Goal: Find specific page/section: Find specific page/section

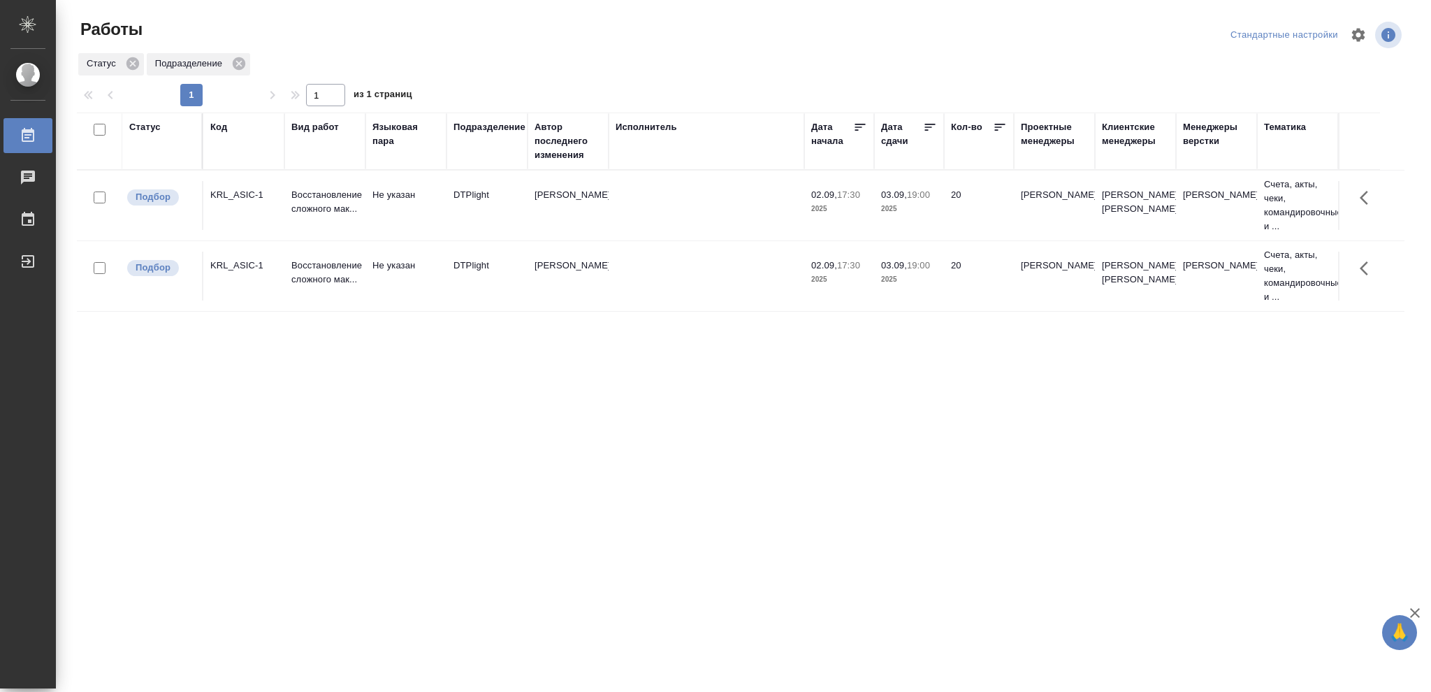
click at [140, 124] on div "Статус" at bounding box center [144, 127] width 31 height 14
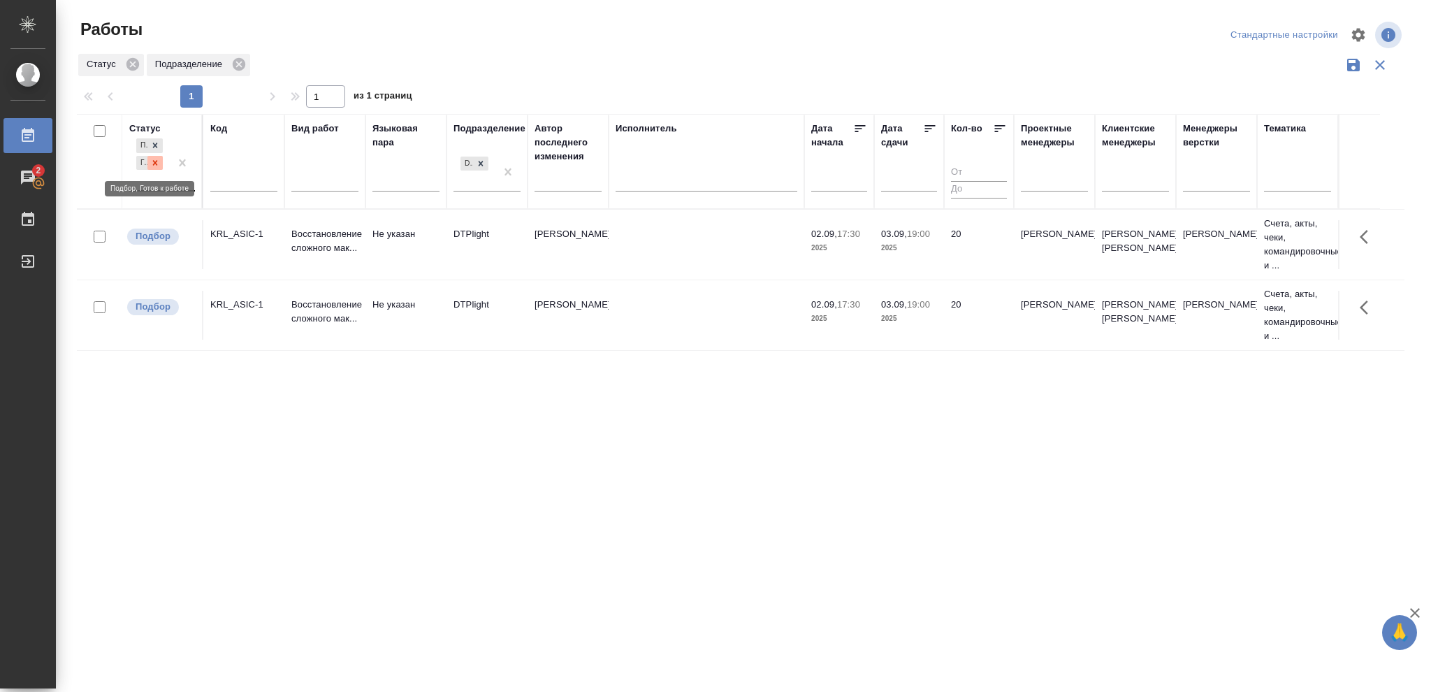
click at [154, 166] on icon at bounding box center [155, 163] width 10 height 10
click at [154, 161] on icon at bounding box center [155, 158] width 5 height 5
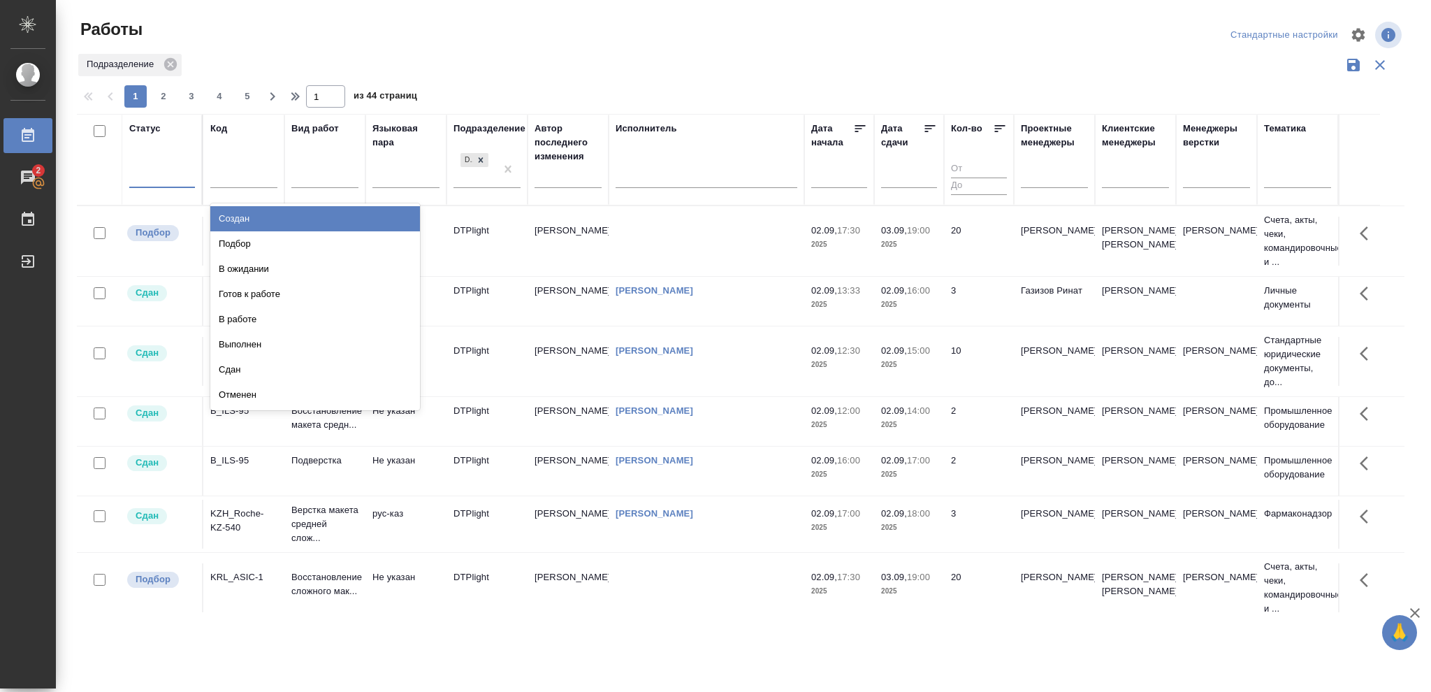
click at [154, 168] on div at bounding box center [162, 174] width 66 height 20
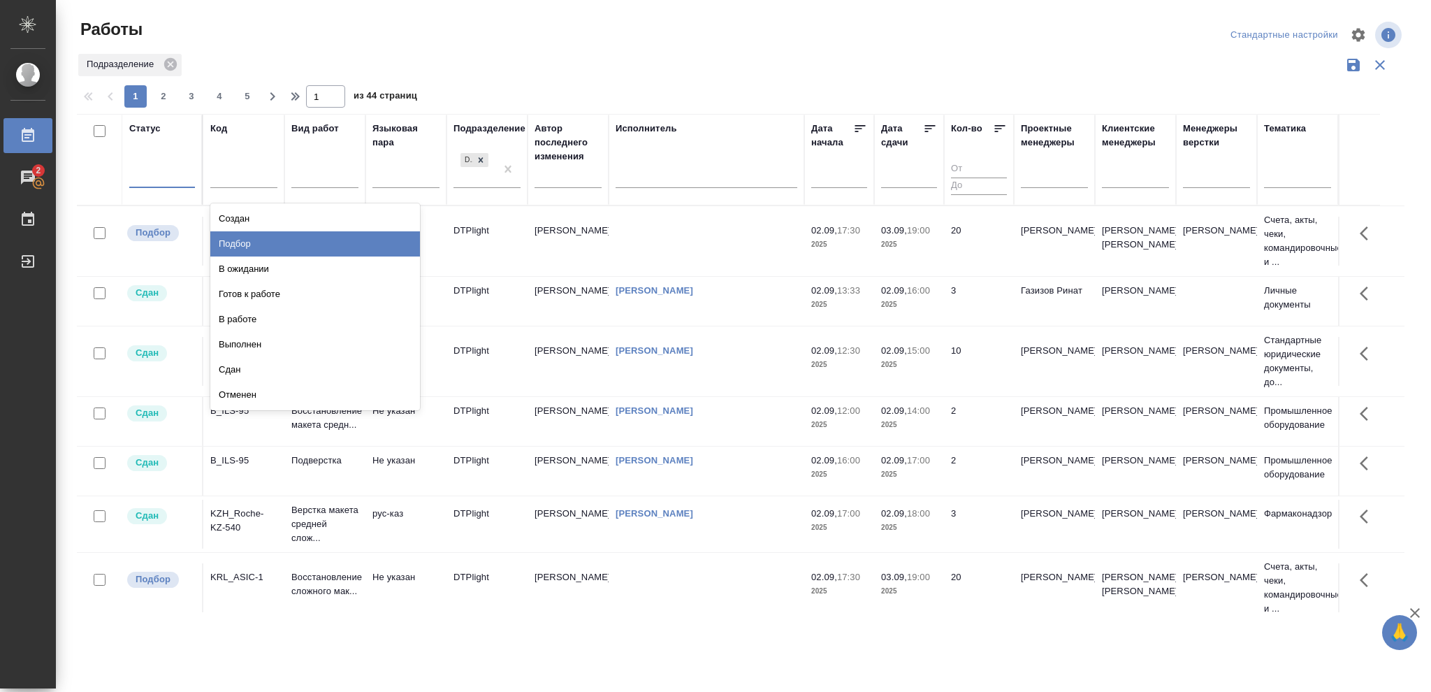
click at [244, 251] on div "Подбор" at bounding box center [315, 243] width 210 height 25
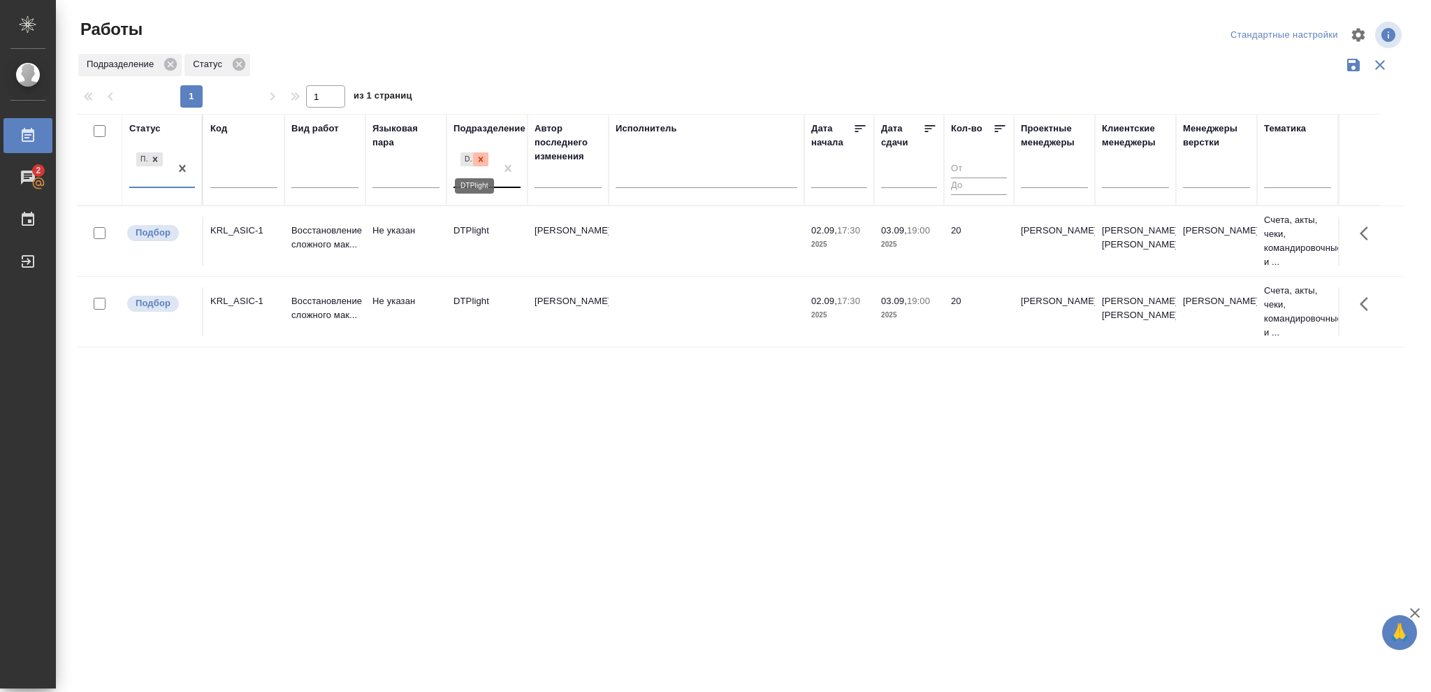
click at [474, 160] on div at bounding box center [480, 159] width 15 height 15
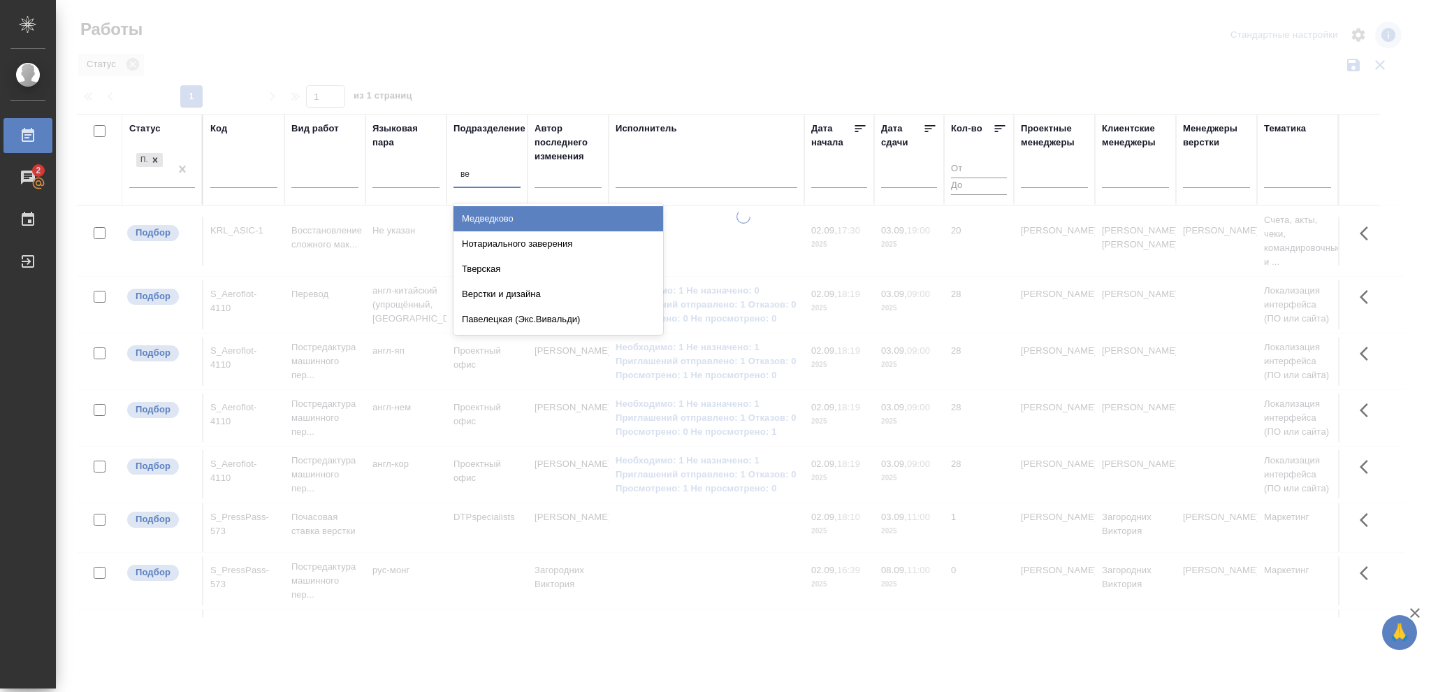
type input "вер"
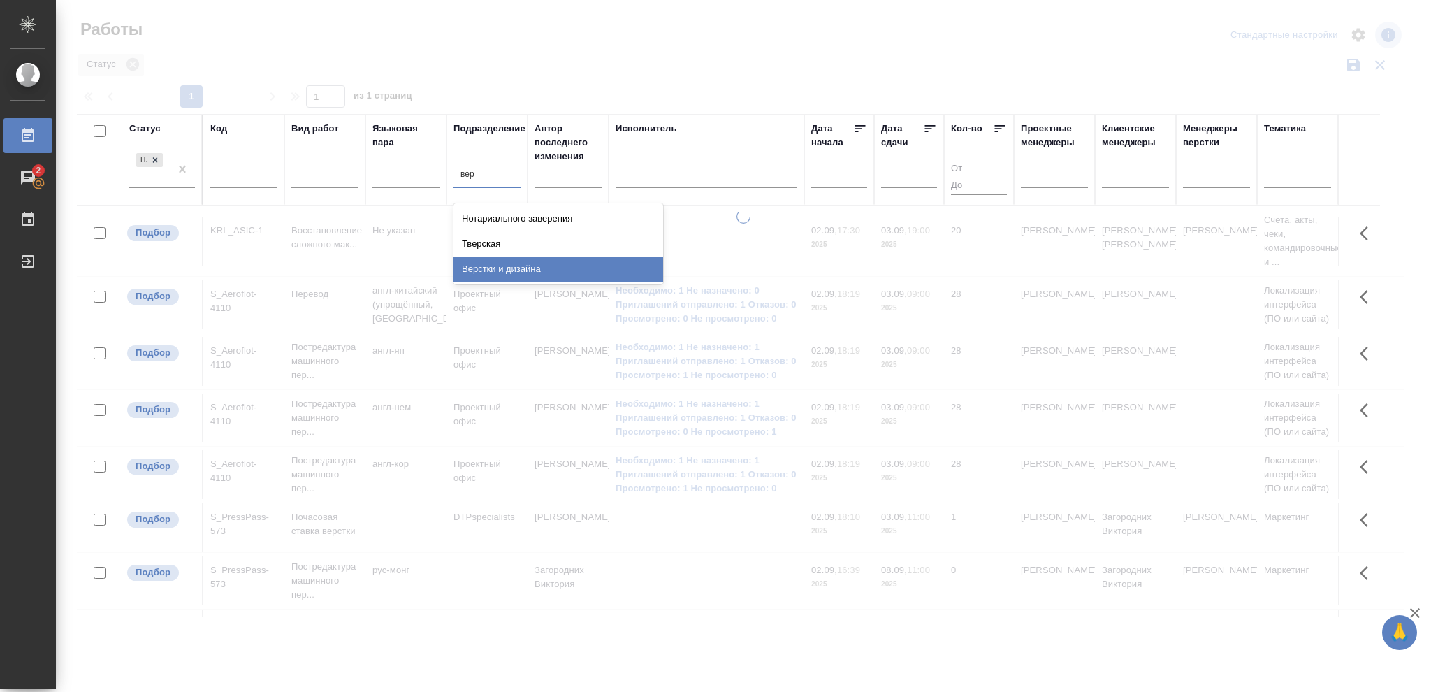
click at [509, 269] on div "Верстки и дизайна" at bounding box center [558, 268] width 210 height 25
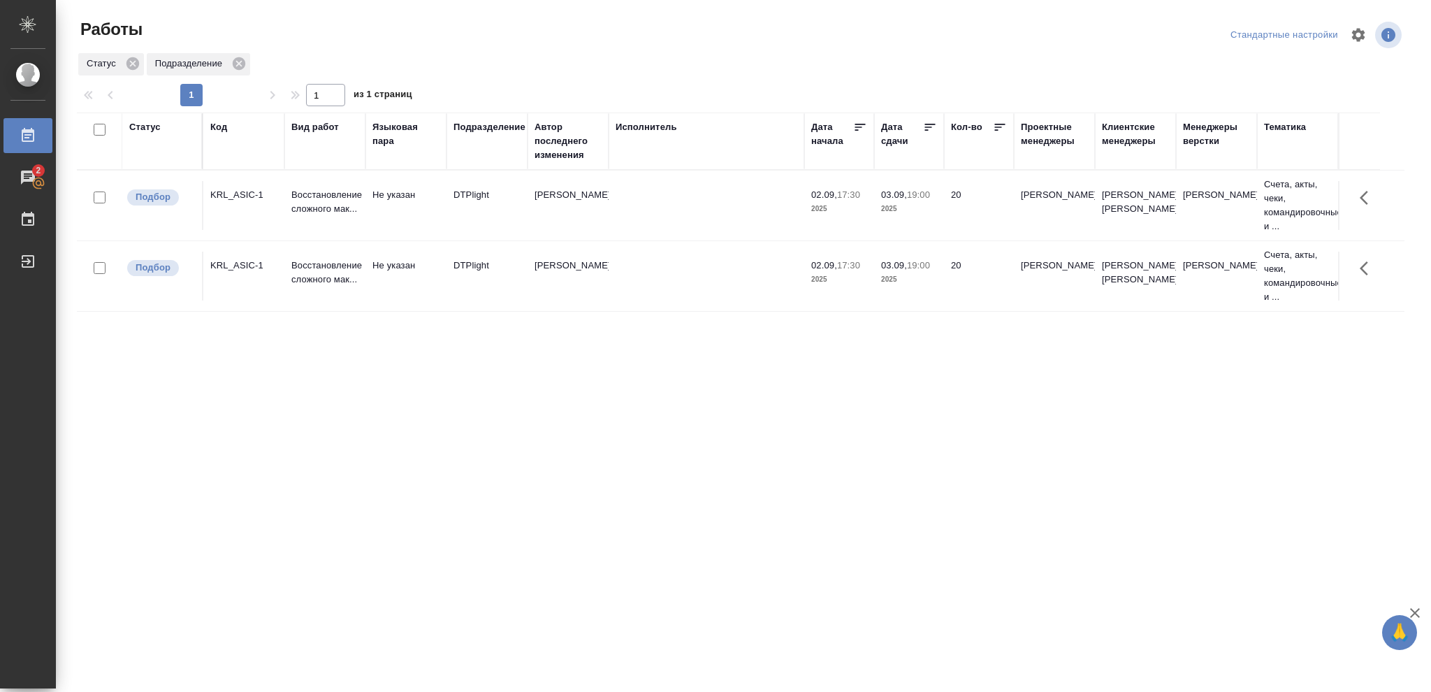
click at [835, 419] on div "Статус Код Вид работ Языковая пара Подразделение Автор последнего изменения Исп…" at bounding box center [740, 363] width 1327 height 503
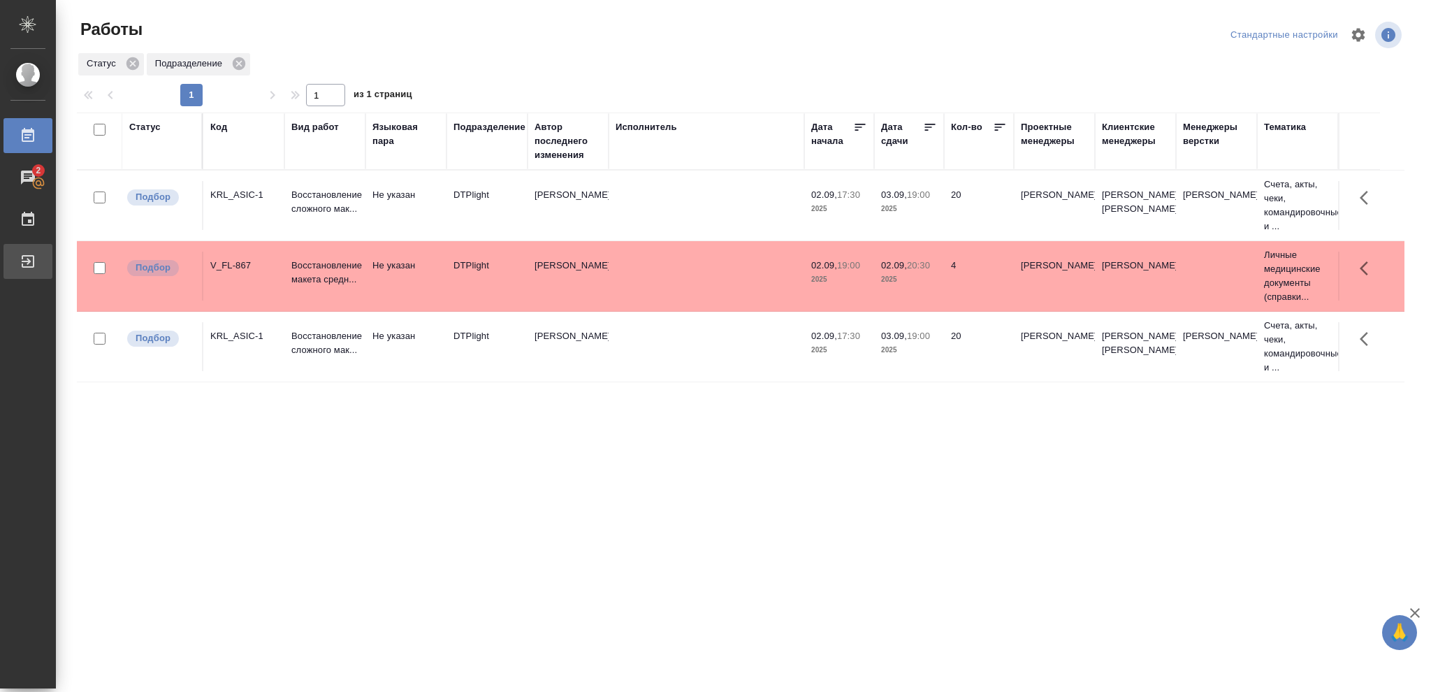
click at [28, 261] on div "Выйти" at bounding box center [10, 261] width 35 height 21
click at [146, 126] on div "Статус" at bounding box center [144, 127] width 31 height 14
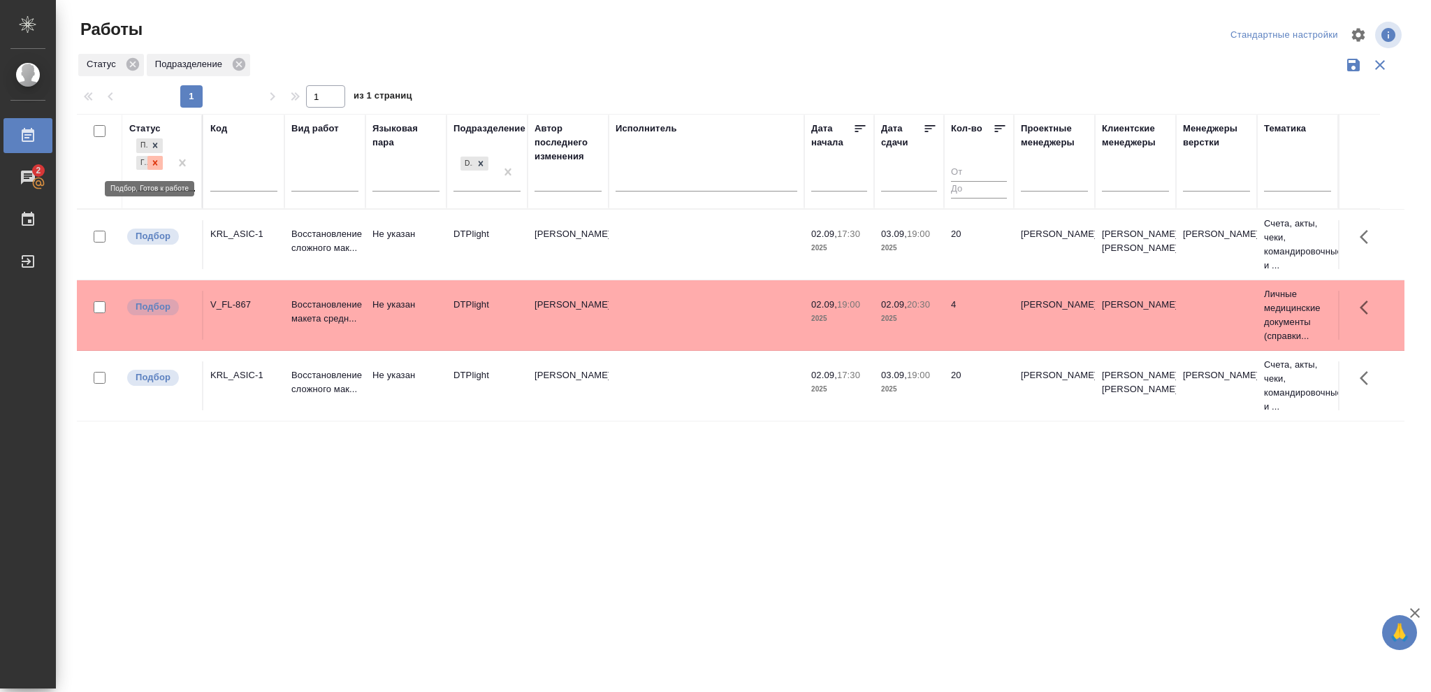
click at [152, 165] on icon at bounding box center [155, 163] width 10 height 10
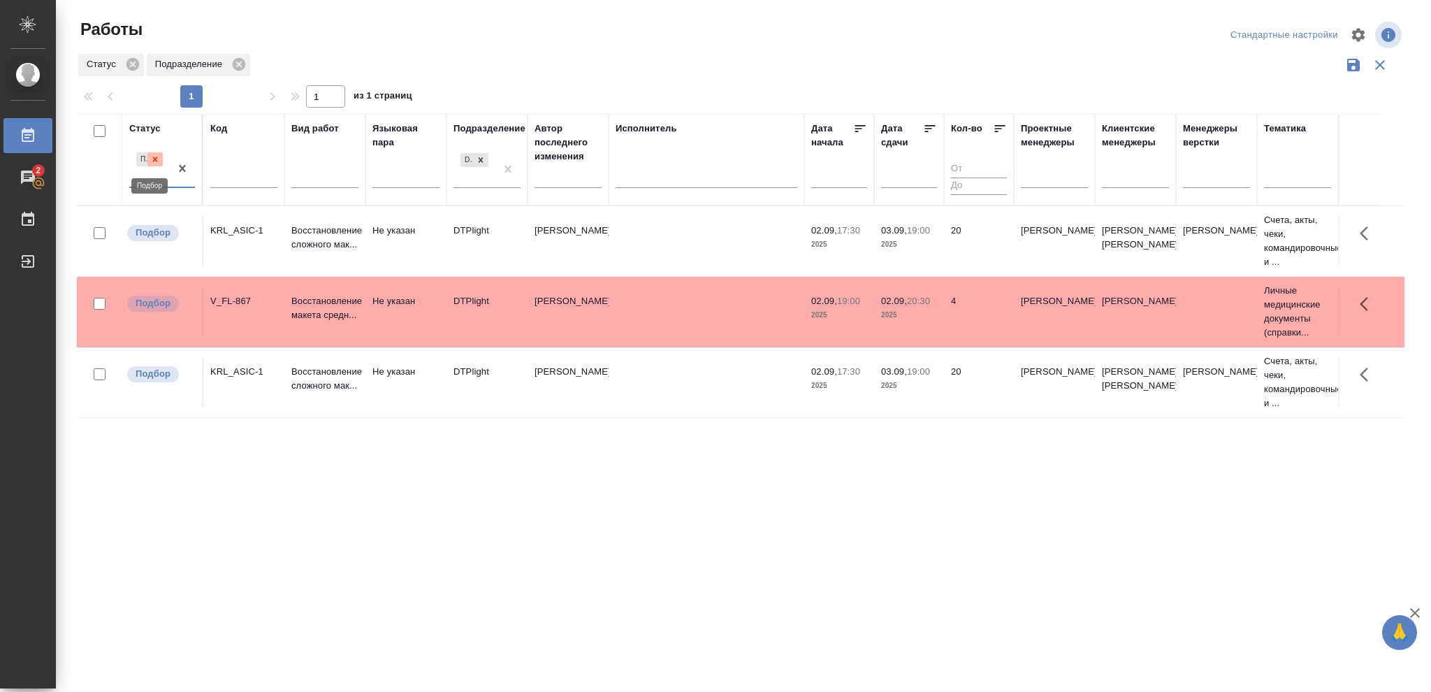
click at [154, 161] on icon at bounding box center [155, 158] width 5 height 5
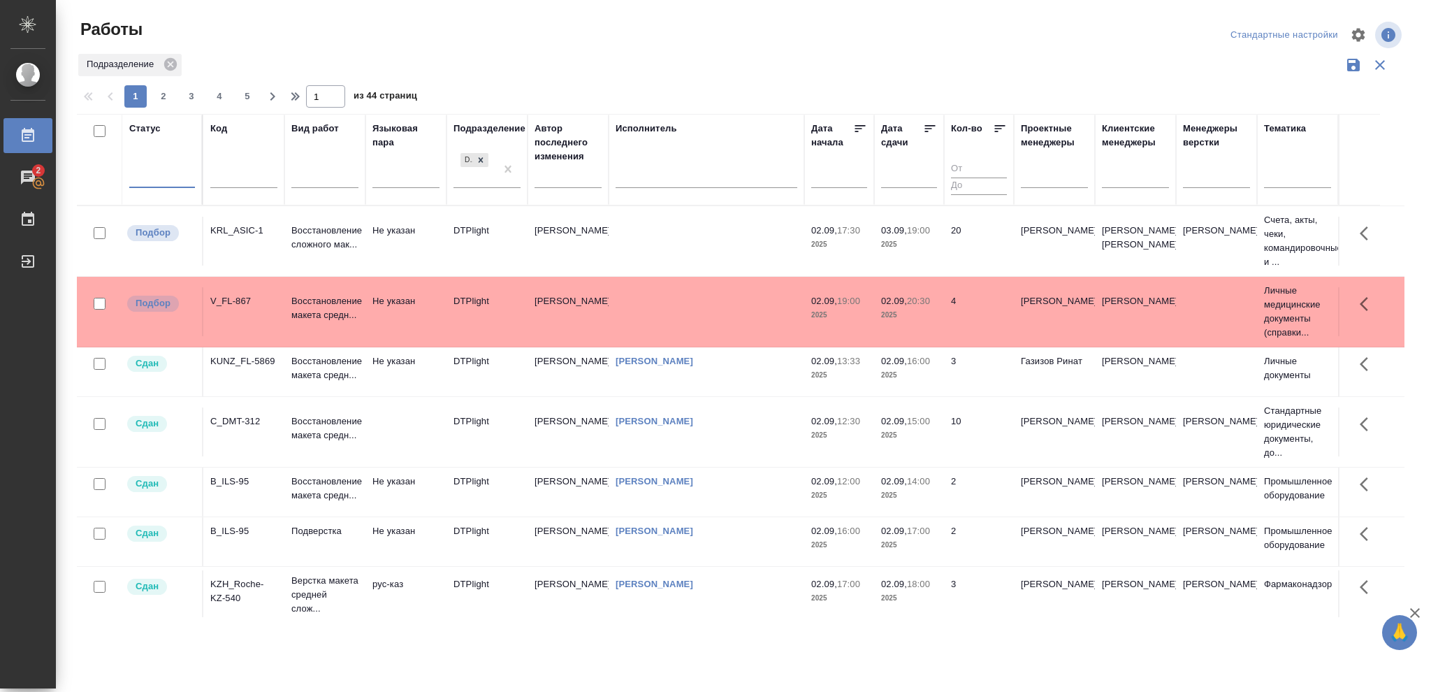
click at [154, 173] on div at bounding box center [162, 174] width 66 height 20
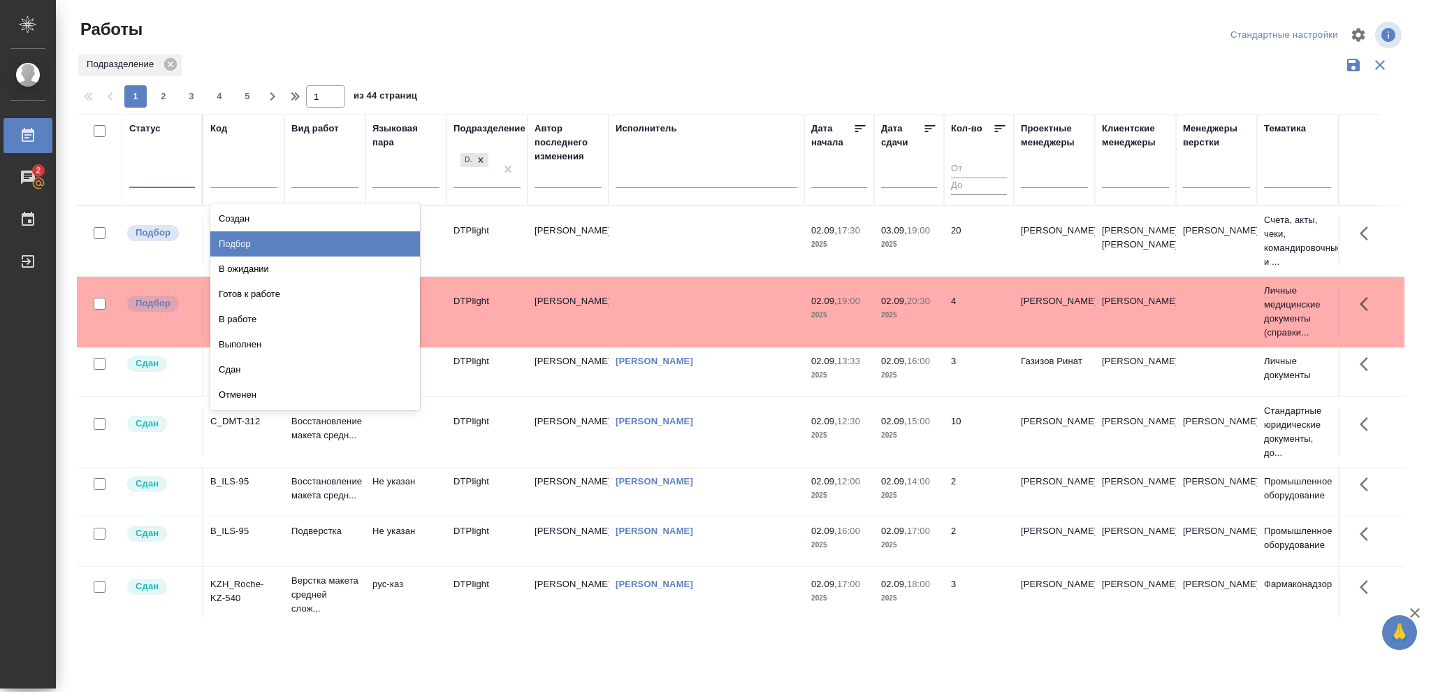
click at [229, 238] on div "Подбор" at bounding box center [315, 243] width 210 height 25
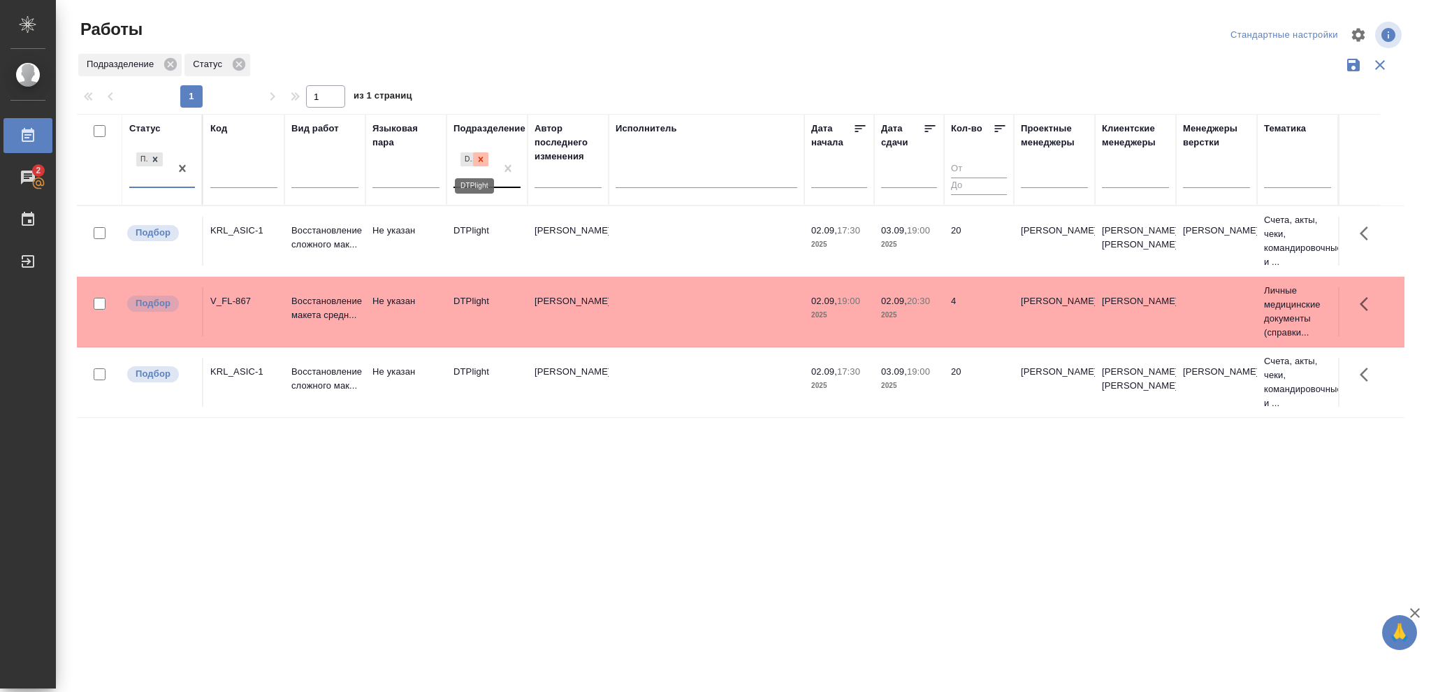
click at [479, 161] on icon at bounding box center [480, 158] width 5 height 5
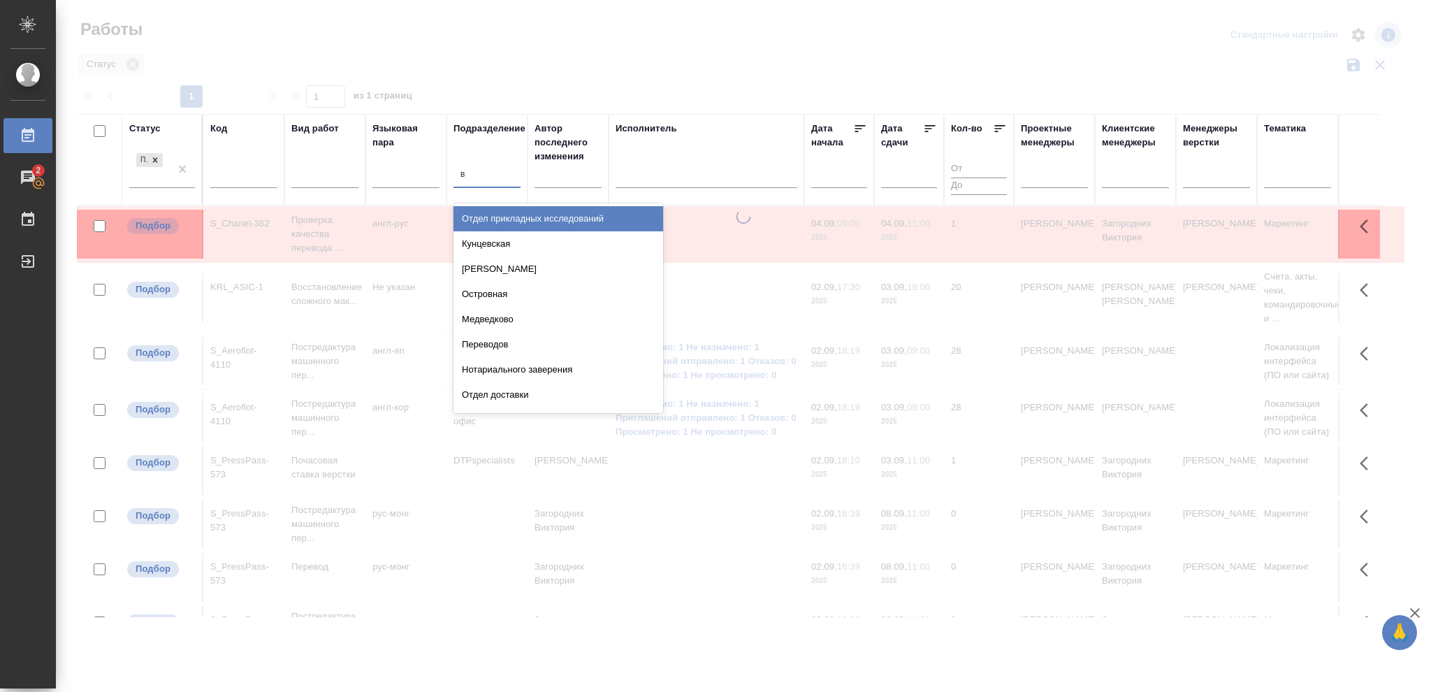
type input "ве"
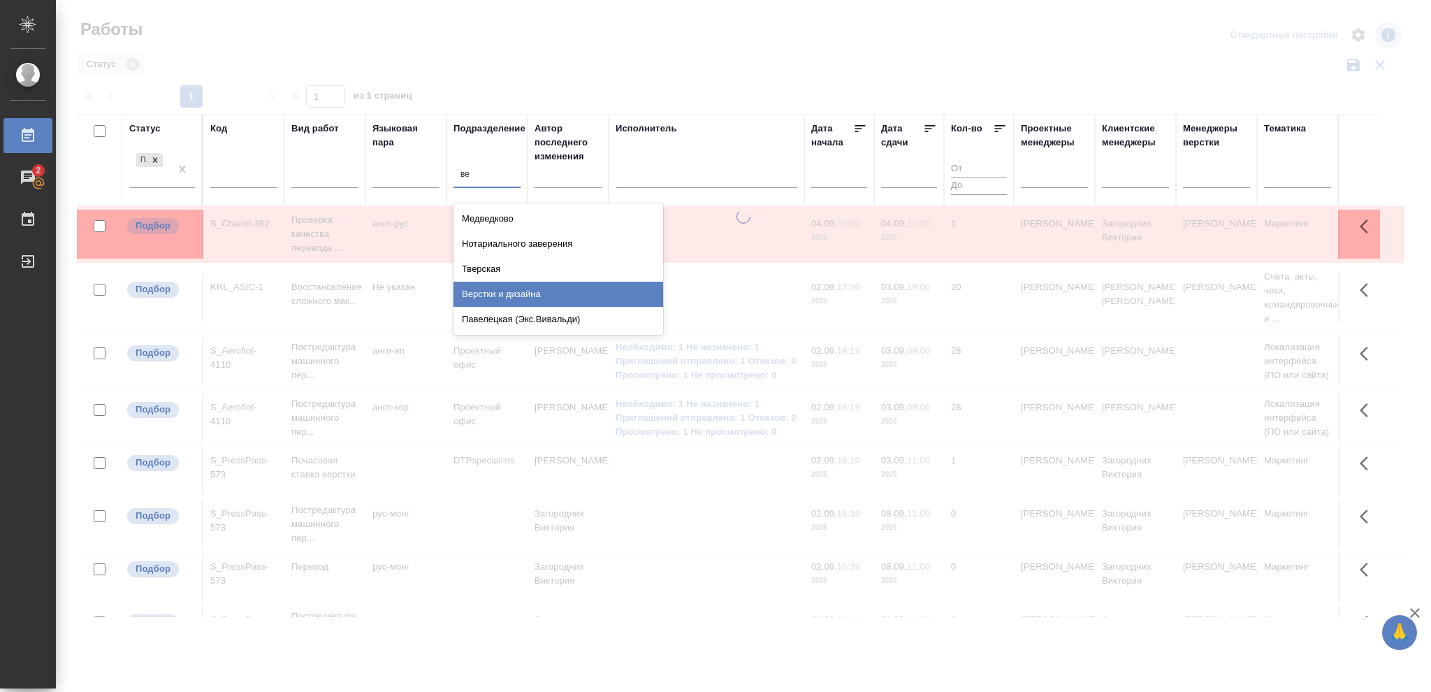
click at [539, 292] on div "Верстки и дизайна" at bounding box center [558, 293] width 210 height 25
